Goal: Obtain resource: Obtain resource

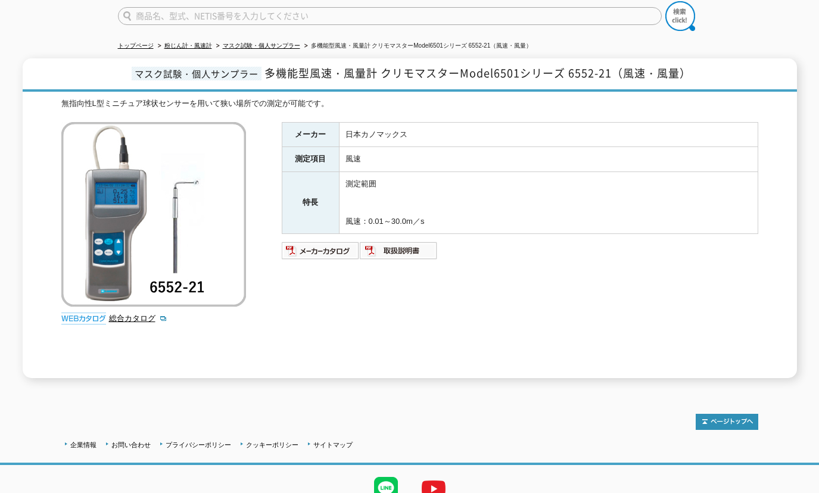
click at [252, 8] on input "text" at bounding box center [390, 16] width 544 height 18
paste input "OX400"
type input "OX400"
click at [665, 1] on button at bounding box center [680, 16] width 30 height 30
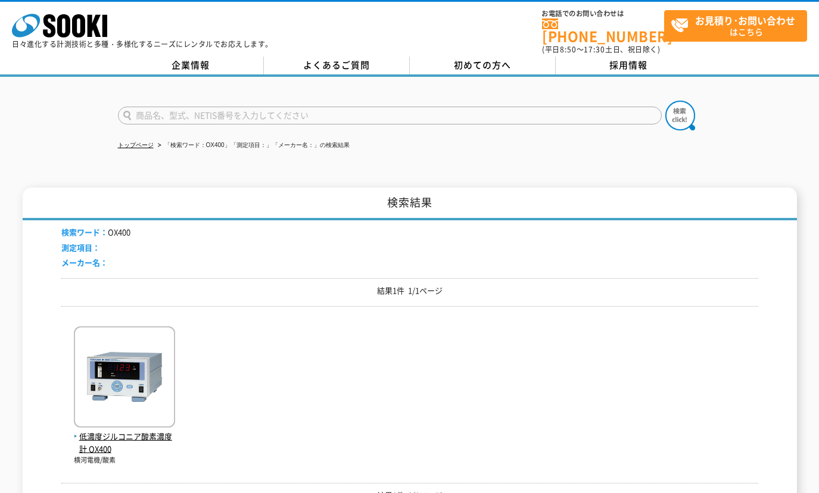
scroll to position [99, 0]
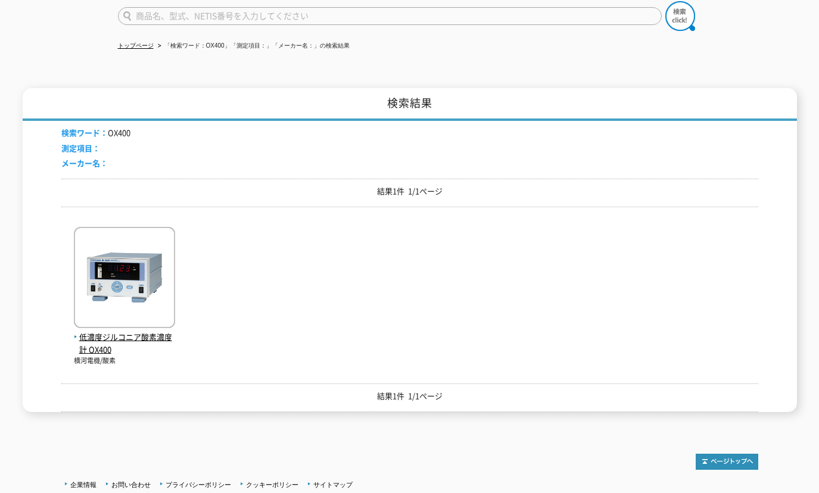
click at [98, 282] on img at bounding box center [124, 279] width 101 height 104
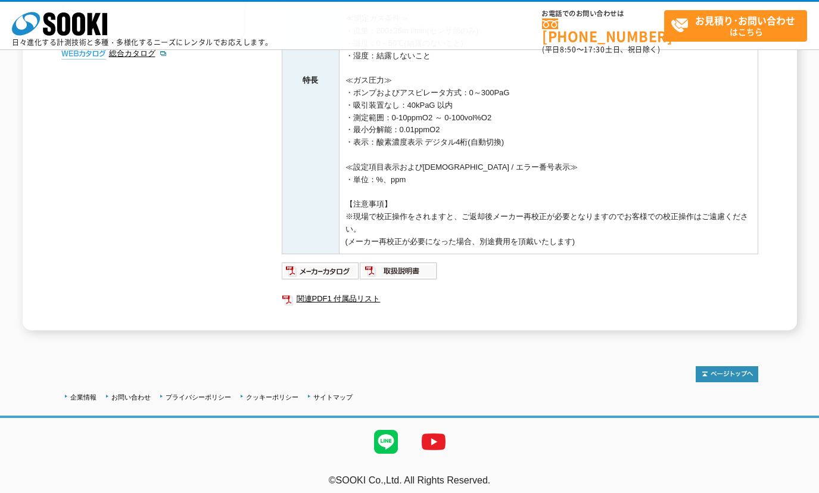
scroll to position [316, 0]
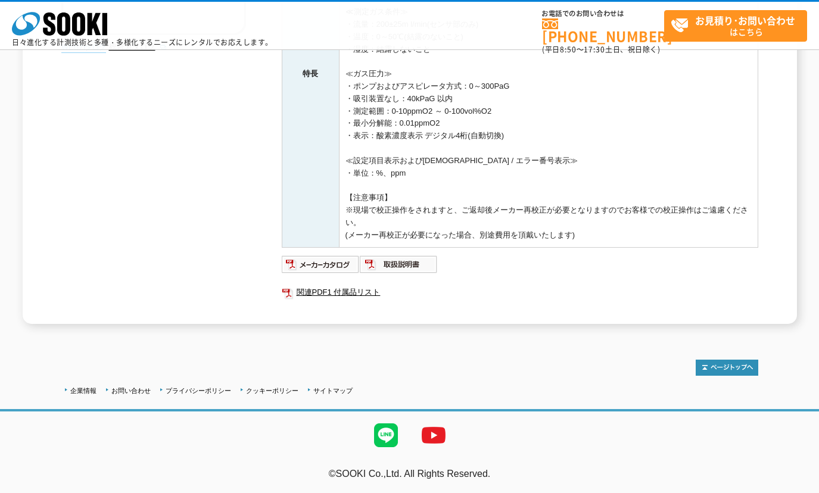
click at [326, 293] on link "関連PDF1 付属品リスト" at bounding box center [520, 292] width 476 height 15
click at [411, 268] on img at bounding box center [399, 264] width 78 height 19
